Goal: Transaction & Acquisition: Book appointment/travel/reservation

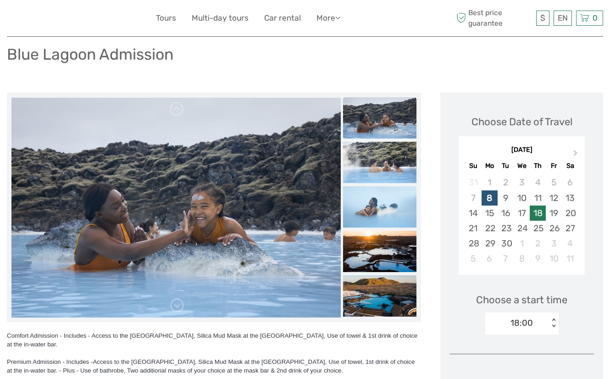
scroll to position [80, 0]
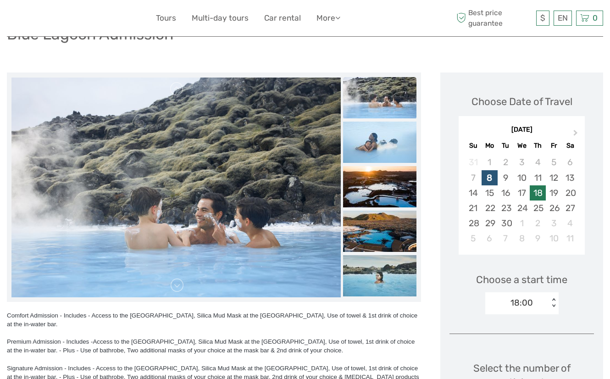
click at [531, 200] on div "18" at bounding box center [537, 192] width 16 height 15
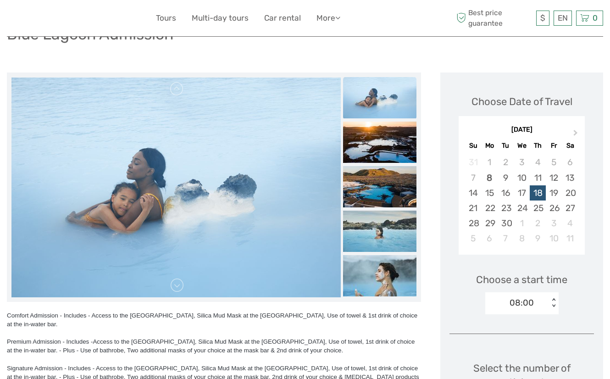
scroll to position [144, 0]
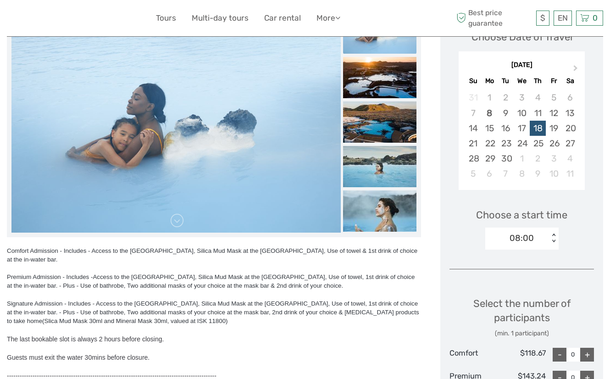
click at [549, 243] on div "< >" at bounding box center [553, 238] width 8 height 10
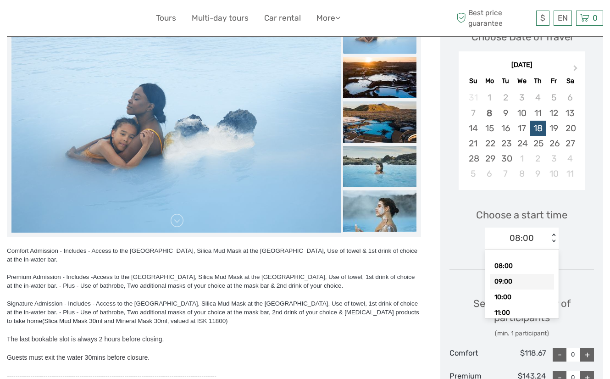
click at [496, 289] on div "09:00" at bounding box center [522, 282] width 64 height 16
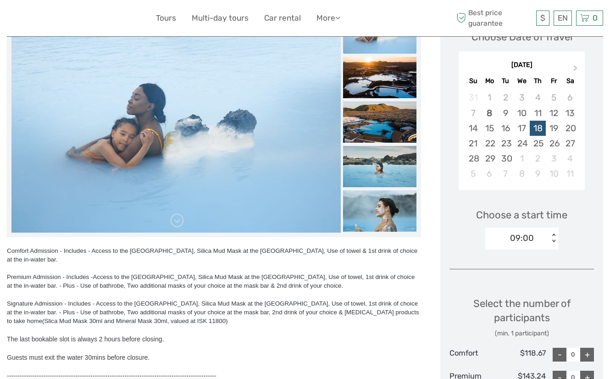
click at [569, 248] on div "Choose a start time 09:00 < >" at bounding box center [521, 224] width 144 height 59
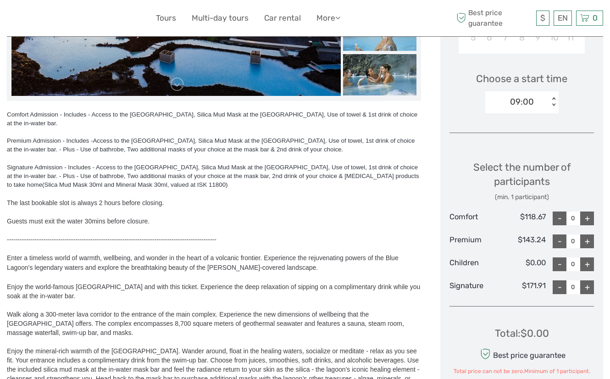
scroll to position [283, 0]
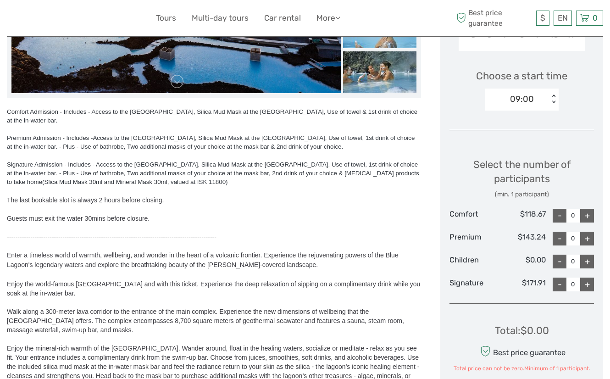
click at [589, 245] on div "+" at bounding box center [587, 239] width 14 height 14
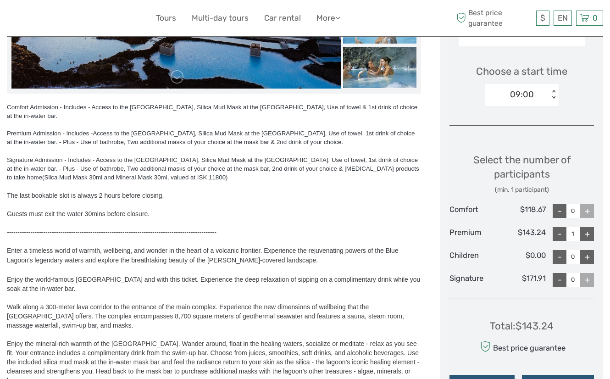
click at [587, 241] on div "+" at bounding box center [587, 234] width 14 height 14
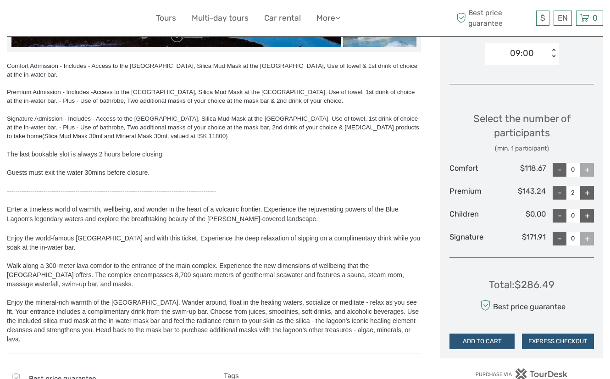
scroll to position [363, 0]
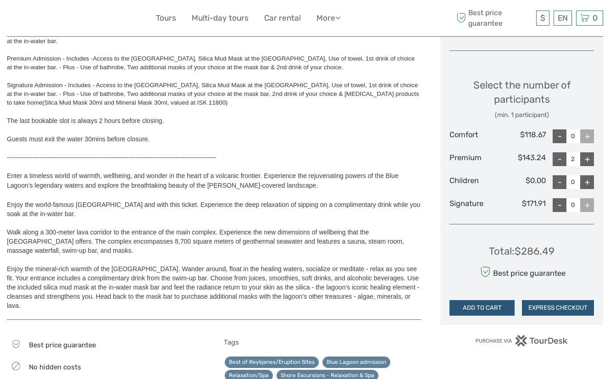
click at [553, 166] on div "-" at bounding box center [559, 159] width 14 height 14
click at [557, 166] on div "-" at bounding box center [559, 159] width 14 height 14
type input "0"
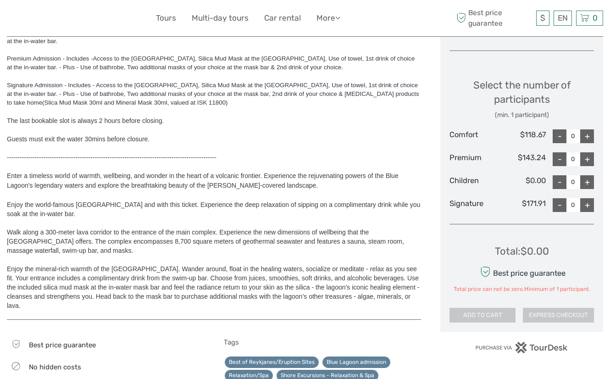
click at [594, 140] on div "Choose Date of Travel Next Month [DATE] Su Mo Tu We Th Fr Sa 31 1 2 3 4 5 6 7 8…" at bounding box center [521, 61] width 163 height 542
click at [589, 143] on div "+" at bounding box center [587, 136] width 14 height 14
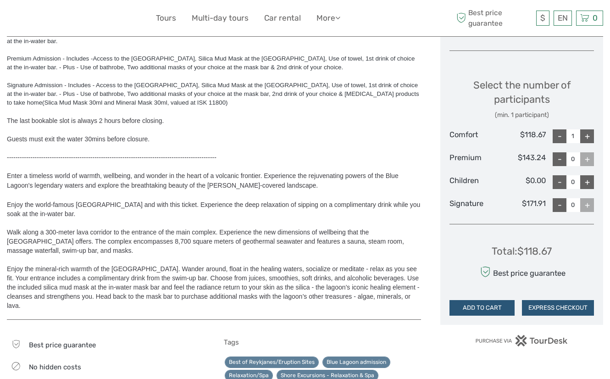
click at [589, 143] on div "+" at bounding box center [587, 136] width 14 height 14
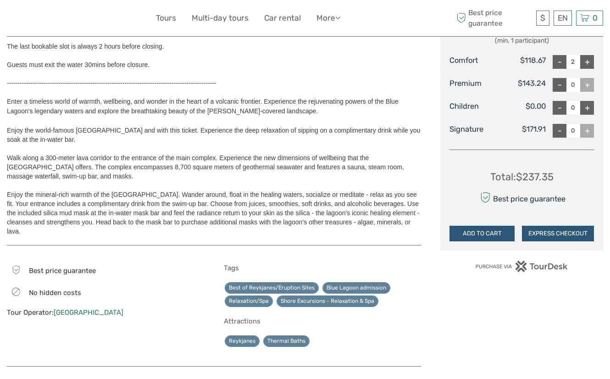
scroll to position [413, 0]
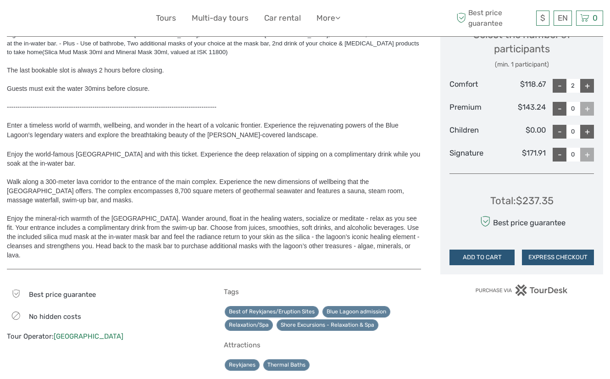
click at [554, 93] on div "-" at bounding box center [559, 86] width 14 height 14
type input "0"
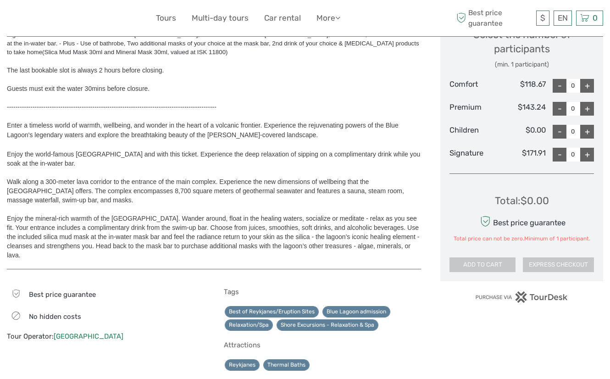
click at [587, 116] on div "+" at bounding box center [587, 109] width 14 height 14
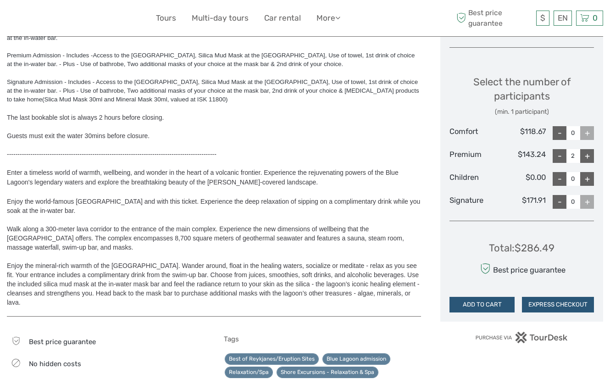
scroll to position [319, 0]
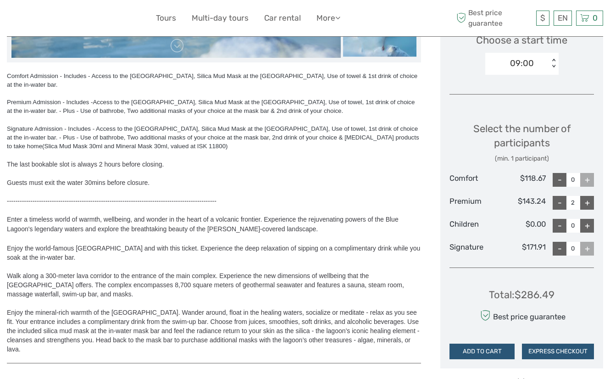
click at [558, 209] on div "-" at bounding box center [559, 203] width 14 height 14
type input "0"
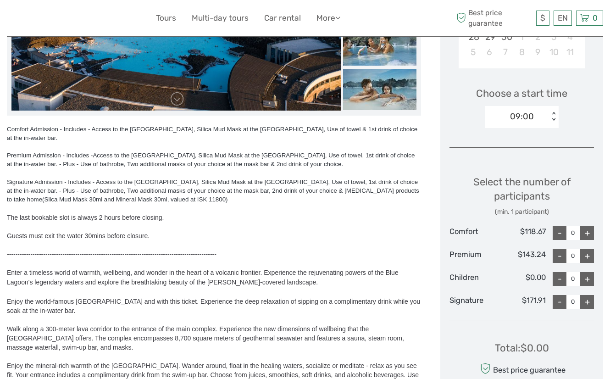
scroll to position [307, 0]
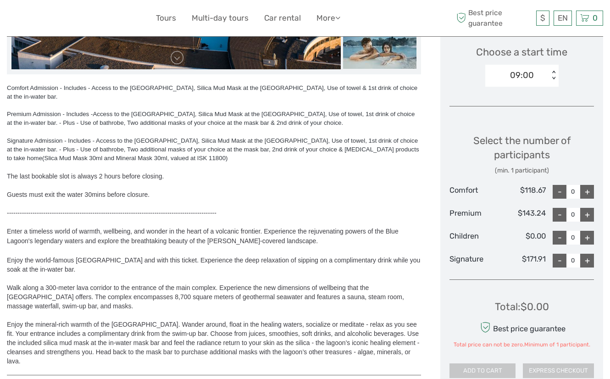
click at [586, 267] on div "+" at bounding box center [587, 261] width 14 height 14
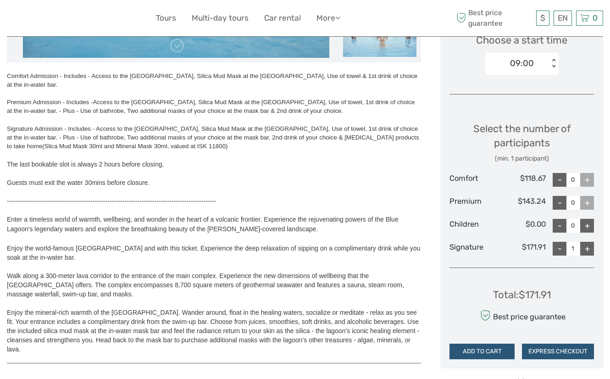
scroll to position [320, 0]
click at [584, 255] on div "+" at bounding box center [587, 248] width 14 height 14
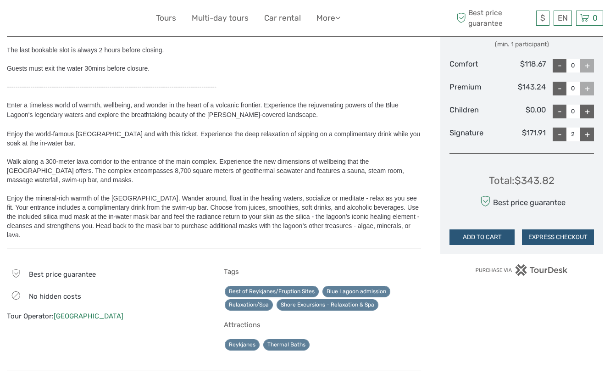
click at [557, 141] on div "-" at bounding box center [559, 134] width 14 height 14
type input "0"
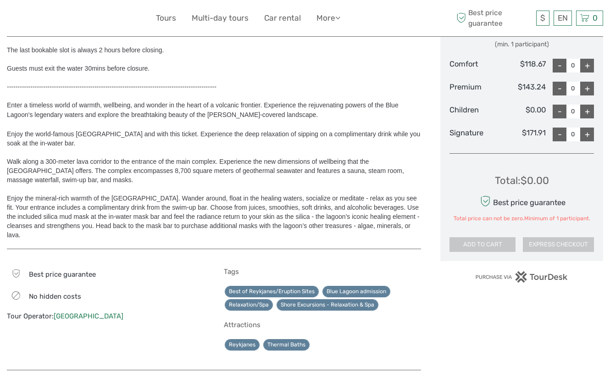
click at [585, 72] on div "+" at bounding box center [587, 66] width 14 height 14
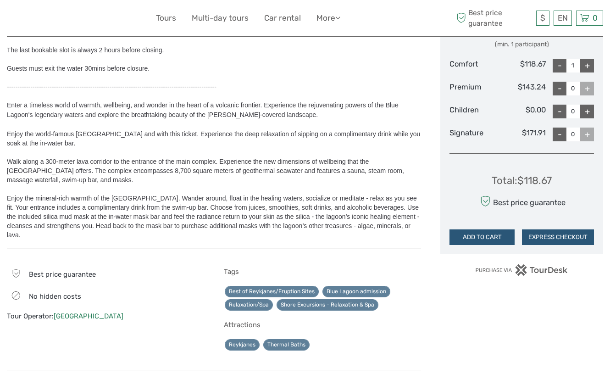
click at [585, 72] on div "+" at bounding box center [587, 66] width 14 height 14
click at [563, 72] on div "-" at bounding box center [559, 66] width 14 height 14
type input "0"
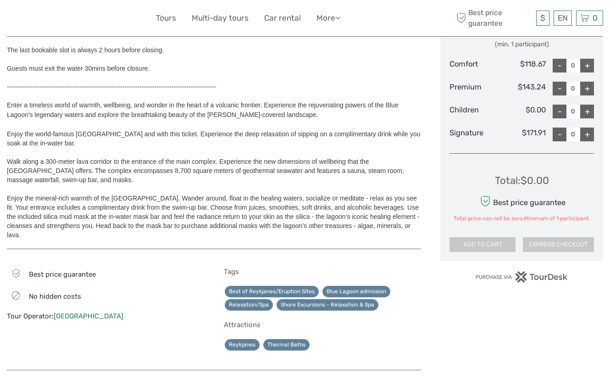
click at [586, 95] on div "+" at bounding box center [587, 89] width 14 height 14
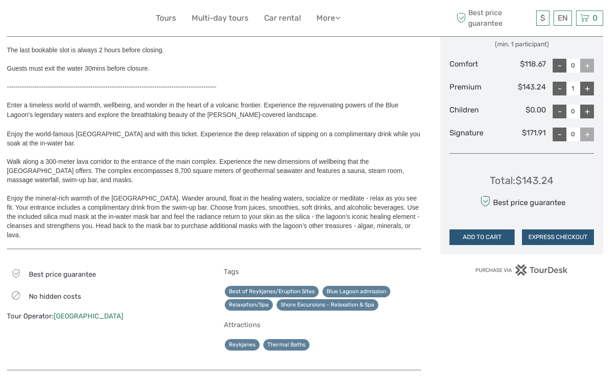
click at [586, 95] on div "+" at bounding box center [587, 89] width 14 height 14
click at [559, 95] on div "-" at bounding box center [559, 89] width 14 height 14
type input "0"
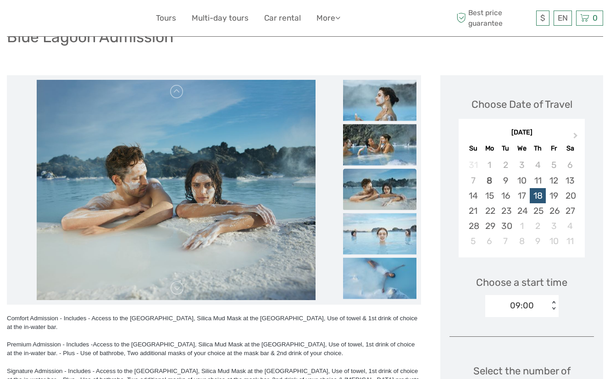
scroll to position [82, 0]
